Goal: Find contact information: Find contact information

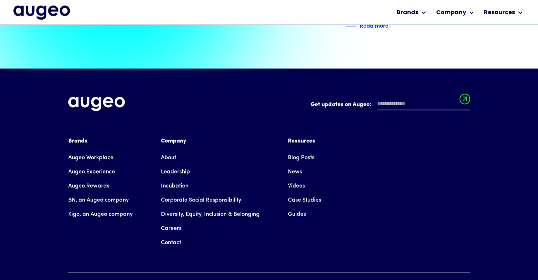
scroll to position [1603, 0]
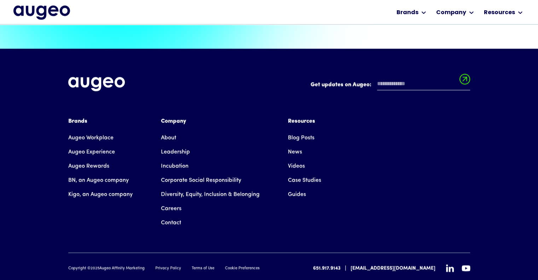
click at [175, 216] on link "Contact" at bounding box center [171, 223] width 20 height 14
